Goal: Register for event/course

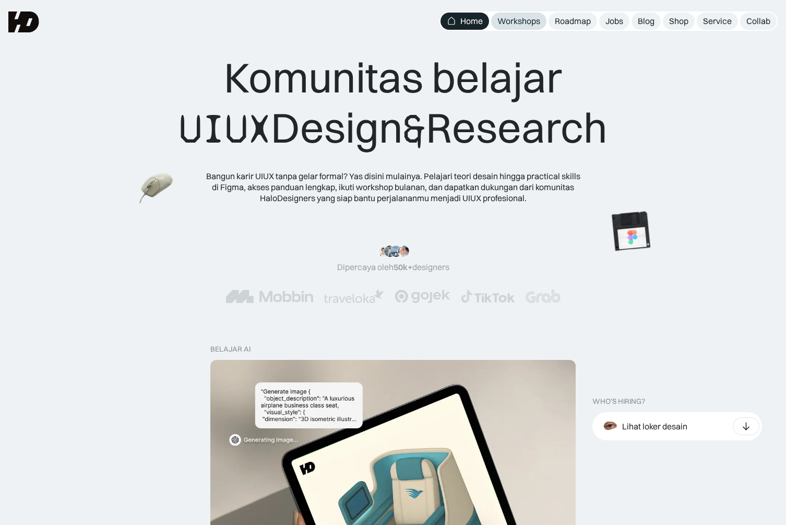
click at [523, 19] on div "Workshops" at bounding box center [518, 21] width 43 height 11
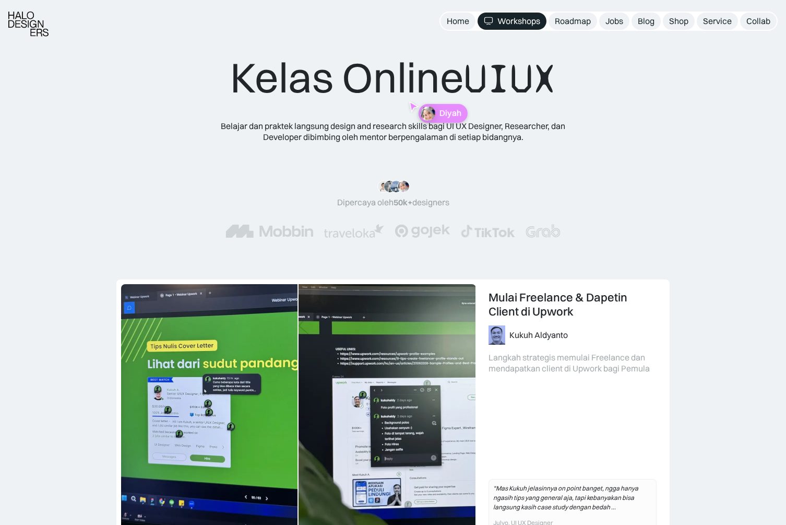
scroll to position [318, 0]
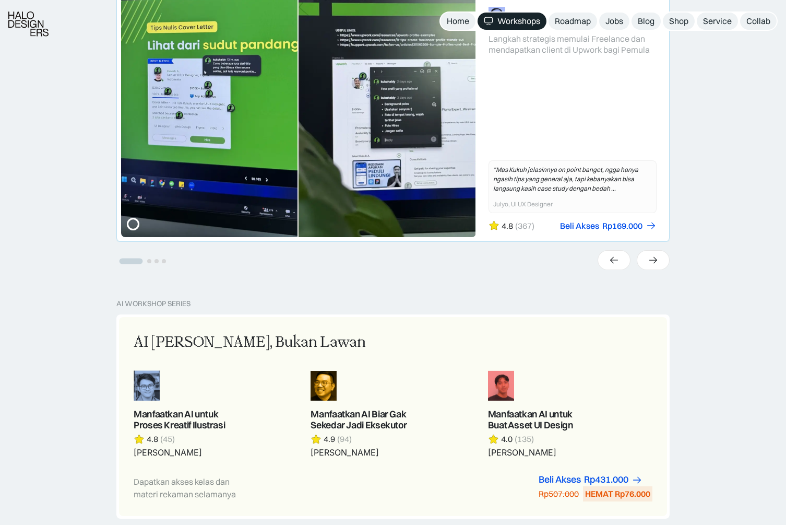
click at [554, 199] on link "1 of 4" at bounding box center [393, 101] width 552 height 280
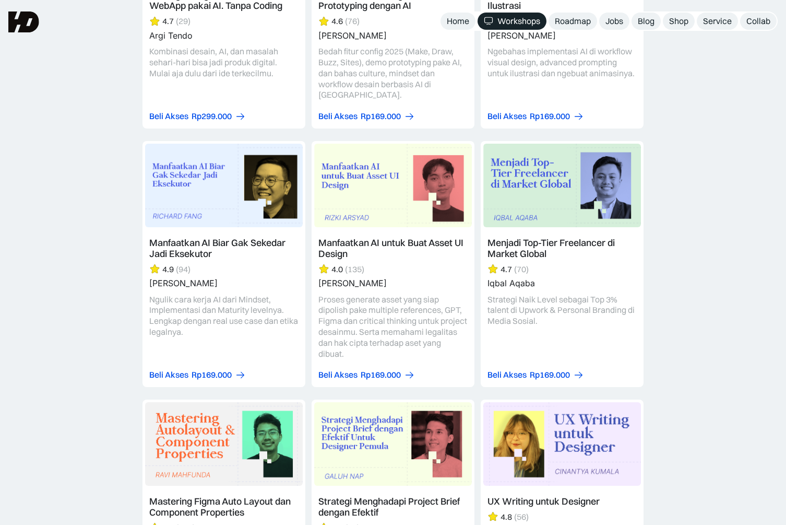
scroll to position [2883, 0]
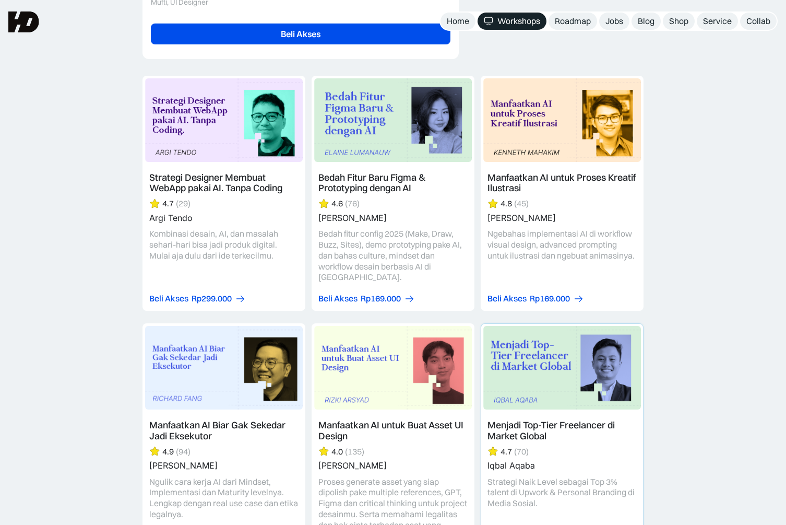
click at [603, 324] on link at bounding box center [562, 446] width 162 height 245
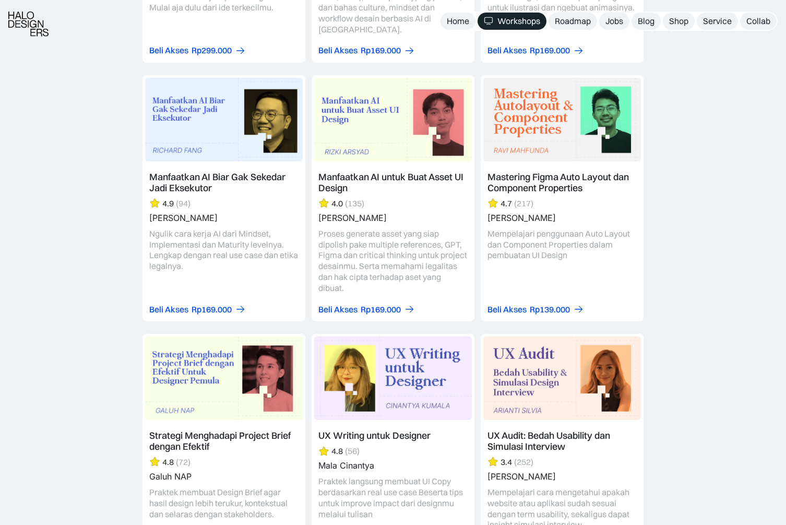
scroll to position [3149, 0]
